Goal: Transaction & Acquisition: Purchase product/service

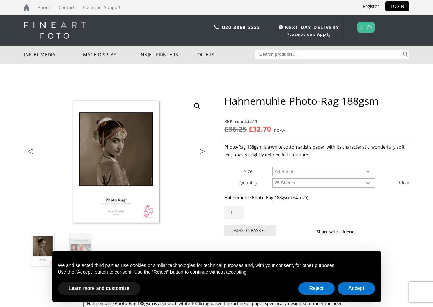
click at [315, 173] on select "Choose an option A4 Sheet A3 Sheet A3+ Sheet A2 Sheet" at bounding box center [323, 171] width 103 height 9
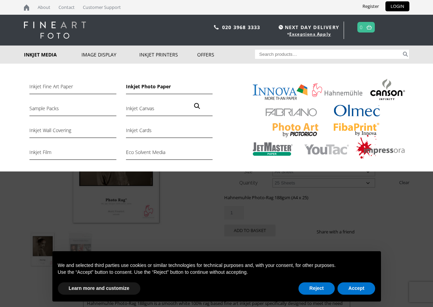
click at [139, 85] on link "Inkjet Photo Paper" at bounding box center [169, 88] width 87 height 12
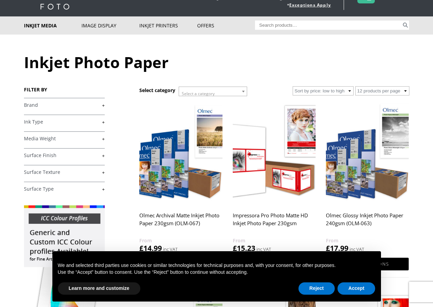
scroll to position [68, 0]
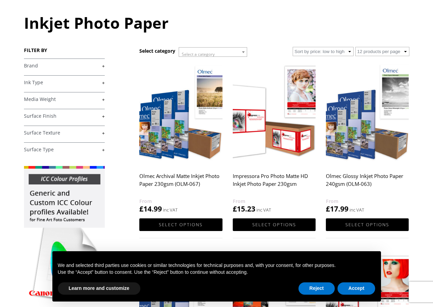
click at [44, 68] on link "+" at bounding box center [64, 66] width 81 height 7
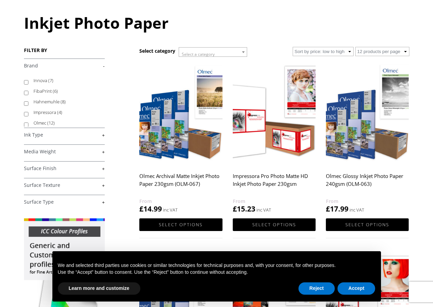
click at [41, 99] on label "Hahnemuhle (8)" at bounding box center [66, 101] width 65 height 11
click at [28, 101] on input "Hahnemuhle (8)" at bounding box center [26, 103] width 4 height 4
checkbox input "true"
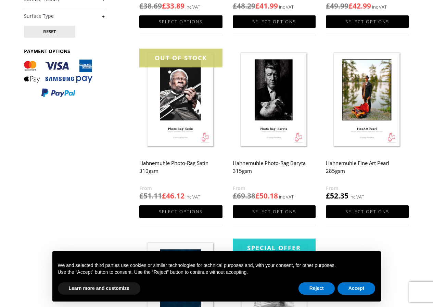
scroll to position [239, 0]
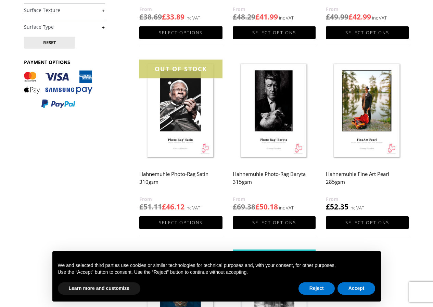
click at [347, 128] on img at bounding box center [367, 112] width 83 height 104
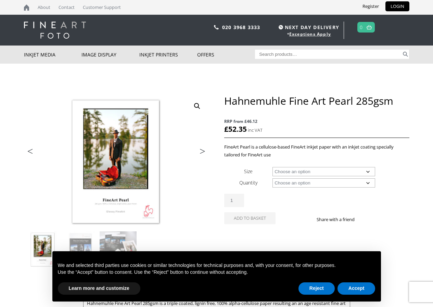
click at [293, 176] on select "Choose an option A4 Sheet A3 Sheet A3+ Sheet A2 Sheet 17" Wide Roll 24" Wide Ro…" at bounding box center [323, 171] width 103 height 9
click at [272, 167] on select "Choose an option A4 Sheet A3 Sheet A3+ Sheet A2 Sheet 17" Wide Roll 24" Wide Ro…" at bounding box center [323, 171] width 103 height 9
select select "a2-sheet"
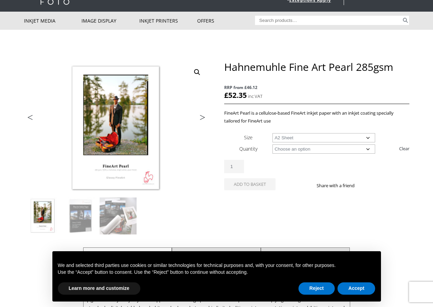
scroll to position [34, 0]
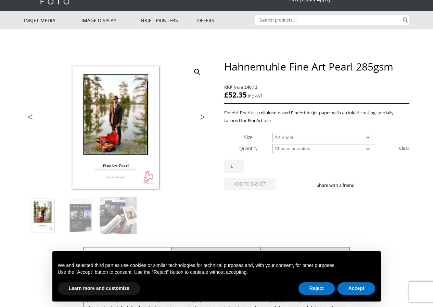
click at [354, 151] on select "Choose an option 25 Sheets" at bounding box center [323, 148] width 103 height 9
select select "25-sheets"
click at [272, 144] on select "Choose an option 25 Sheets" at bounding box center [323, 148] width 103 height 9
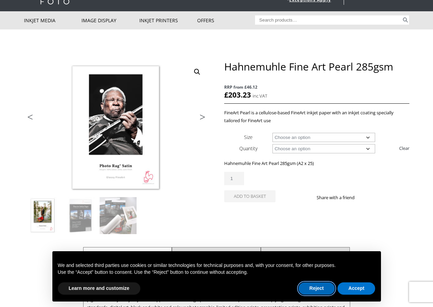
click at [312, 290] on button "Reject" at bounding box center [316, 288] width 36 height 12
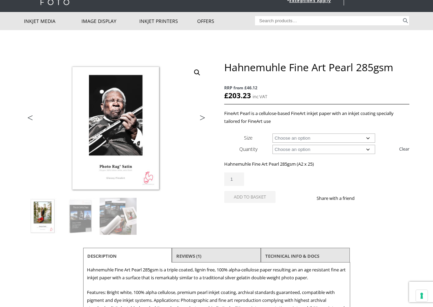
scroll to position [0, 0]
